Goal: Find specific page/section: Find specific page/section

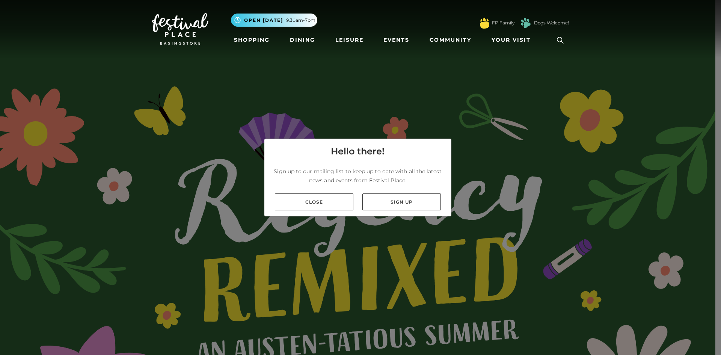
click at [328, 205] on link "Close" at bounding box center [314, 201] width 78 height 17
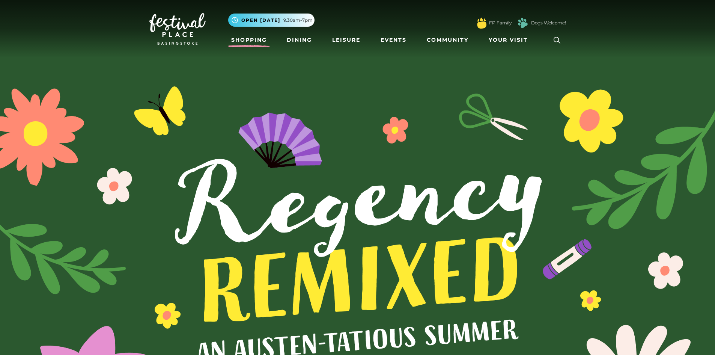
click at [239, 39] on link "Shopping" at bounding box center [249, 40] width 42 height 14
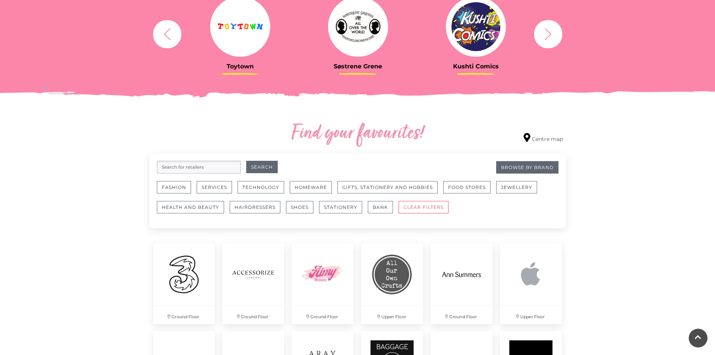
scroll to position [338, 0]
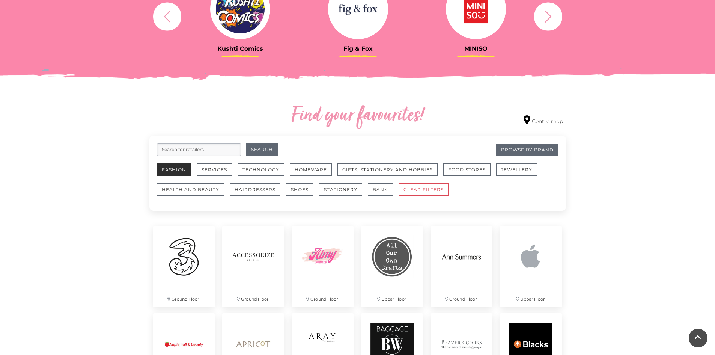
click at [177, 170] on button "Fashion" at bounding box center [174, 169] width 34 height 12
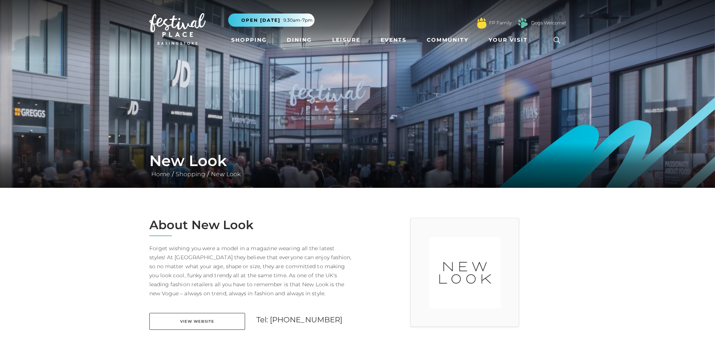
drag, startPoint x: 227, startPoint y: 110, endPoint x: 342, endPoint y: 100, distance: 114.9
click at [342, 100] on img at bounding box center [357, 94] width 715 height 188
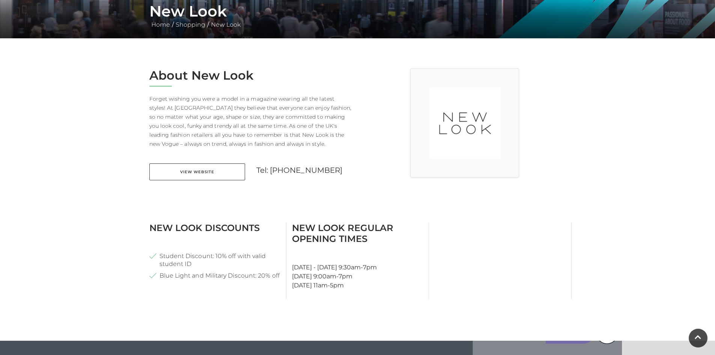
scroll to position [150, 0]
